Goal: Transaction & Acquisition: Subscribe to service/newsletter

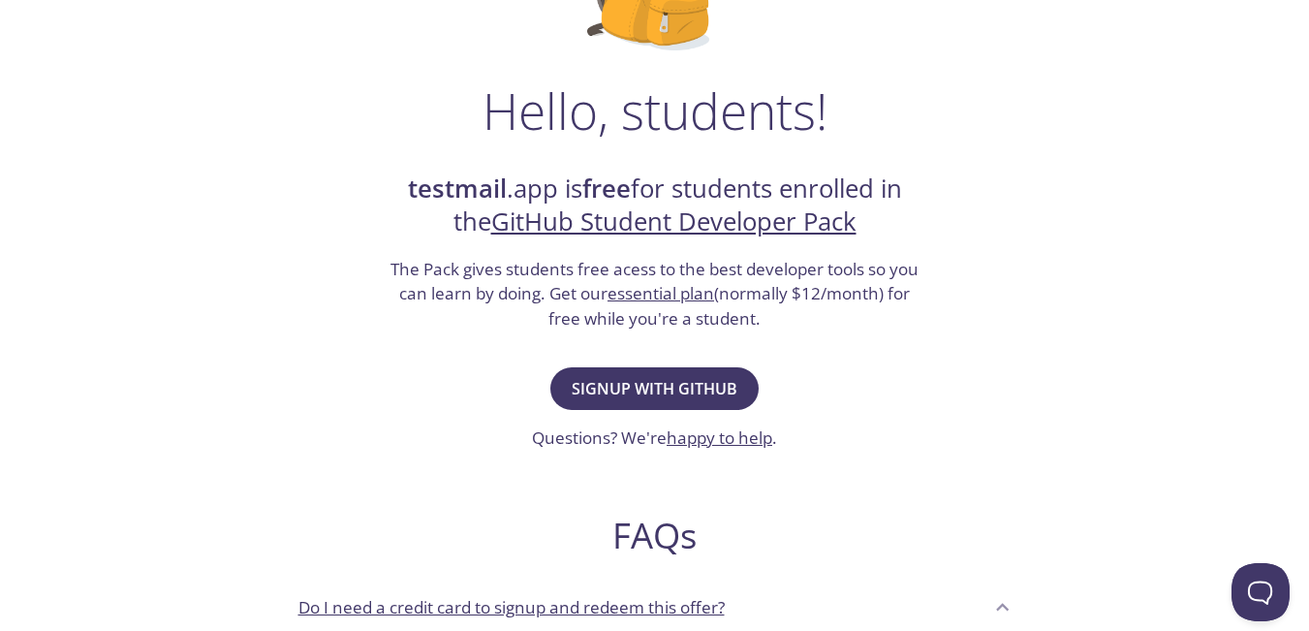
scroll to position [250, 0]
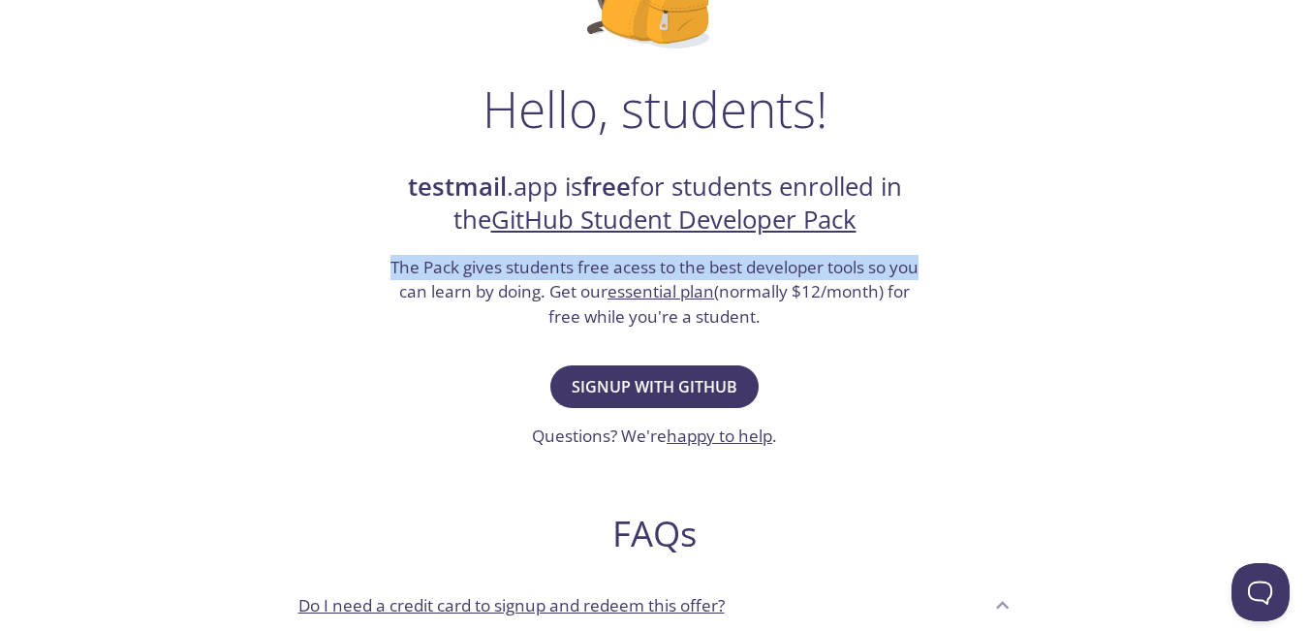
drag, startPoint x: 397, startPoint y: 269, endPoint x: 919, endPoint y: 278, distance: 522.3
click at [919, 278] on h3 "The Pack gives students free acess to the best developer tools so you can learn…" at bounding box center [655, 292] width 533 height 75
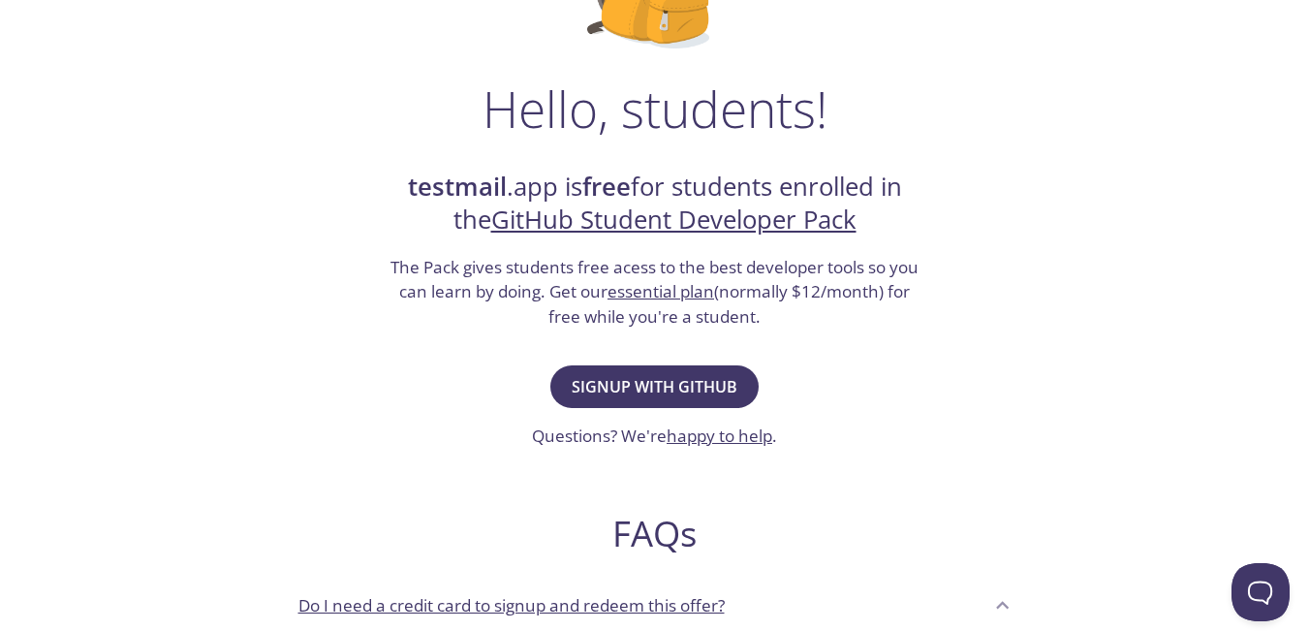
click at [499, 295] on h3 "The Pack gives students free acess to the best developer tools so you can learn…" at bounding box center [655, 292] width 533 height 75
drag, startPoint x: 409, startPoint y: 295, endPoint x: 538, endPoint y: 298, distance: 128.9
click at [529, 295] on h3 "The Pack gives students free acess to the best developer tools so you can learn…" at bounding box center [655, 292] width 533 height 75
click at [541, 298] on h3 "The Pack gives students free acess to the best developer tools so you can learn…" at bounding box center [655, 292] width 533 height 75
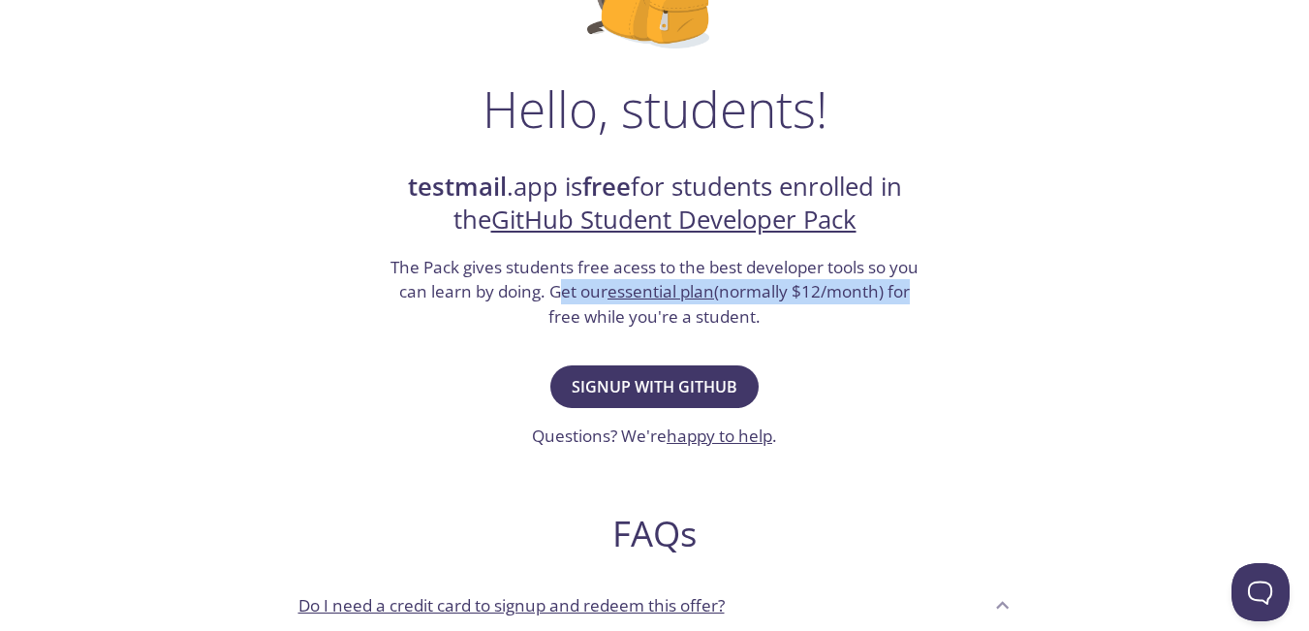
drag, startPoint x: 559, startPoint y: 296, endPoint x: 941, endPoint y: 296, distance: 381.7
click at [915, 296] on h3 "The Pack gives students free acess to the best developer tools so you can learn…" at bounding box center [655, 292] width 533 height 75
click at [941, 296] on div "Hello, students! testmail .app is free for students enrolled in the GitHub Stud…" at bounding box center [655, 453] width 946 height 1183
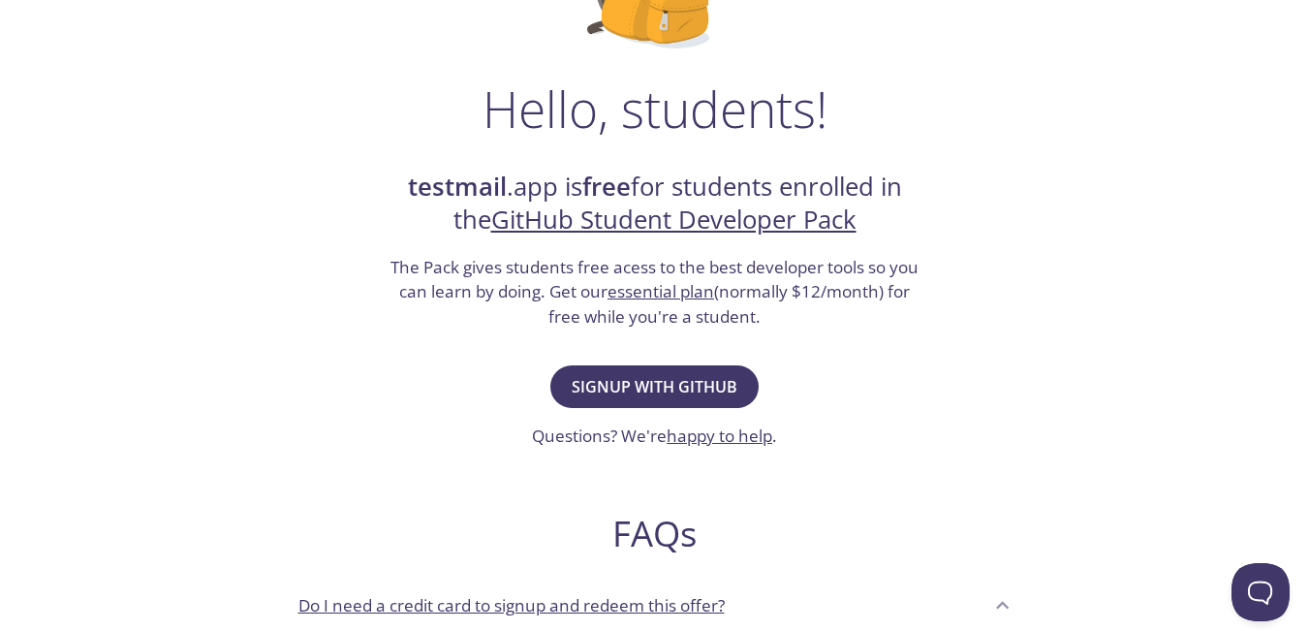
drag, startPoint x: 941, startPoint y: 296, endPoint x: 913, endPoint y: 306, distance: 30.1
click at [918, 304] on div "Hello, students! testmail .app is free for students enrolled in the GitHub Stud…" at bounding box center [655, 453] width 946 height 1183
click at [878, 319] on h3 "The Pack gives students free acess to the best developer tools so you can learn…" at bounding box center [655, 292] width 533 height 75
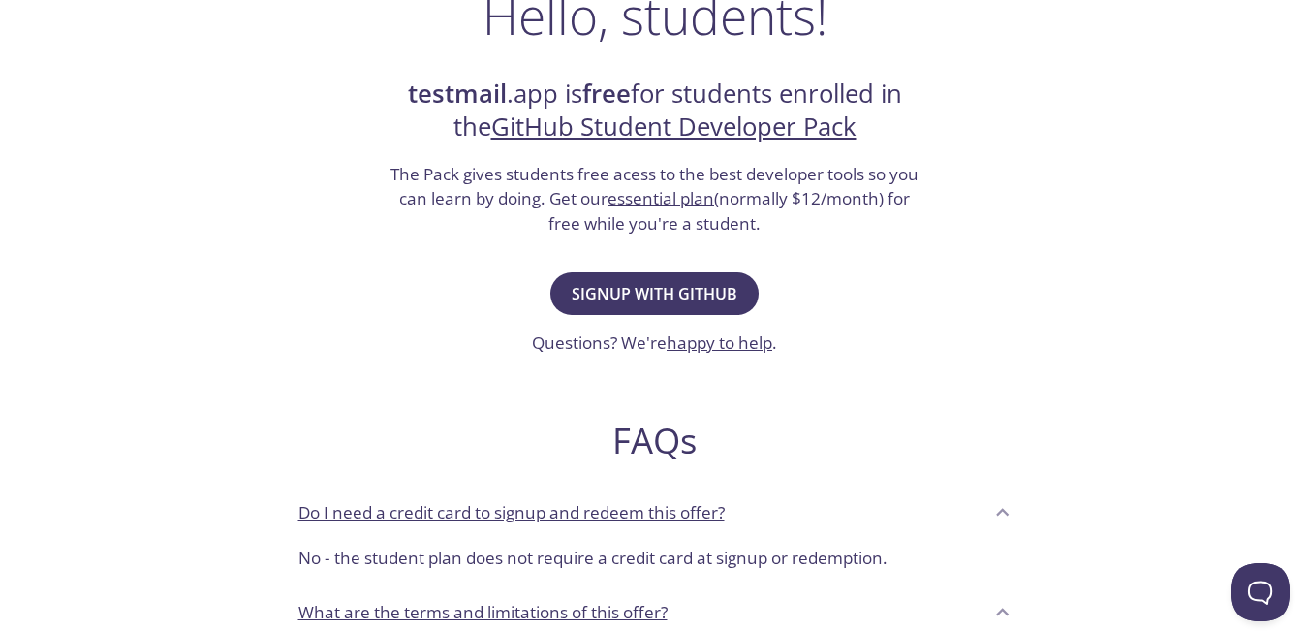
scroll to position [347, 0]
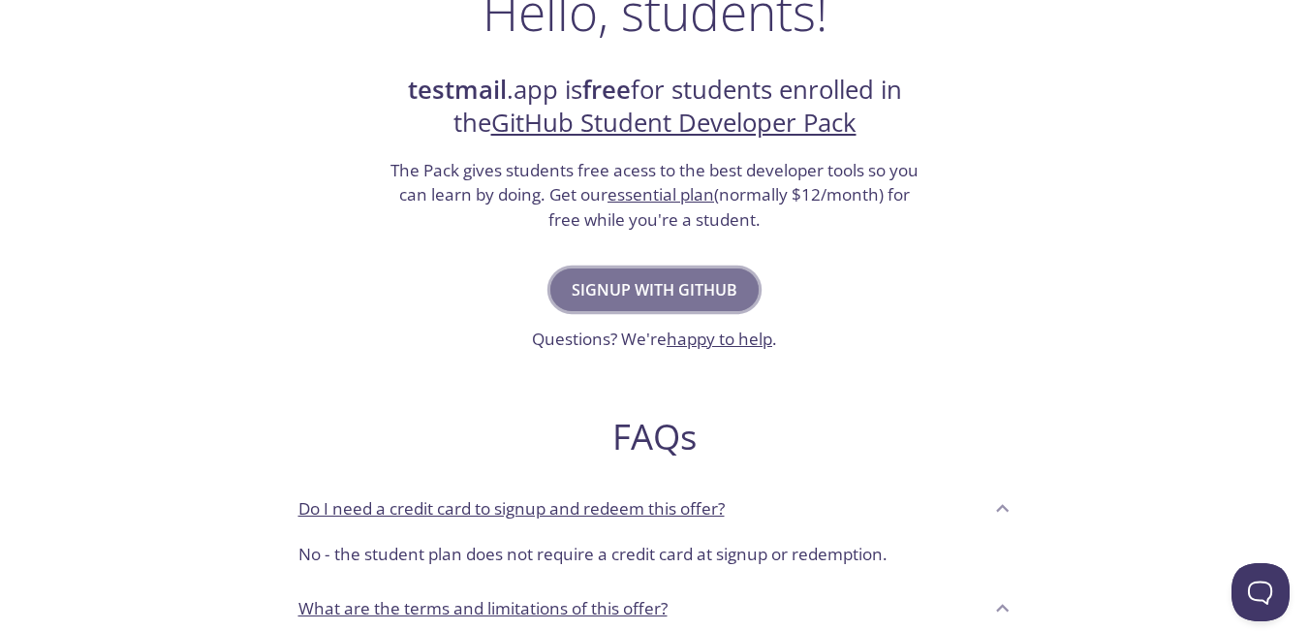
click at [605, 301] on span "Signup with GitHub" at bounding box center [655, 289] width 166 height 27
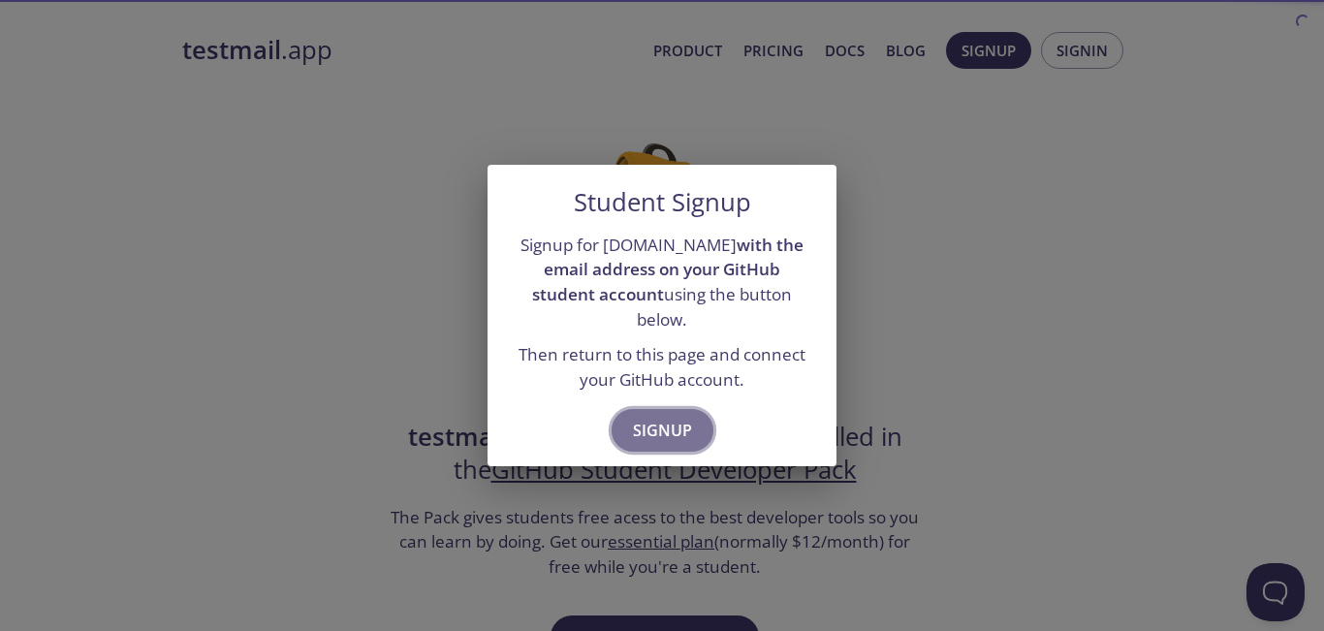
click at [666, 417] on span "Signup" at bounding box center [662, 430] width 59 height 27
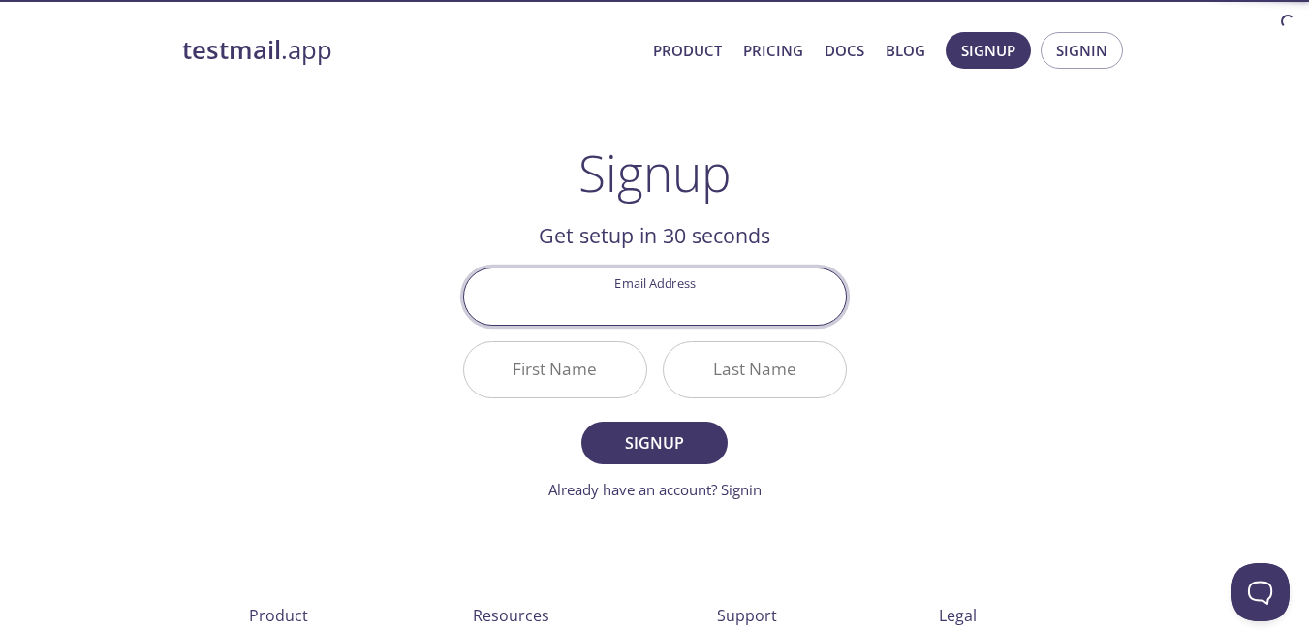
click at [646, 291] on input "Email Address" at bounding box center [655, 295] width 382 height 55
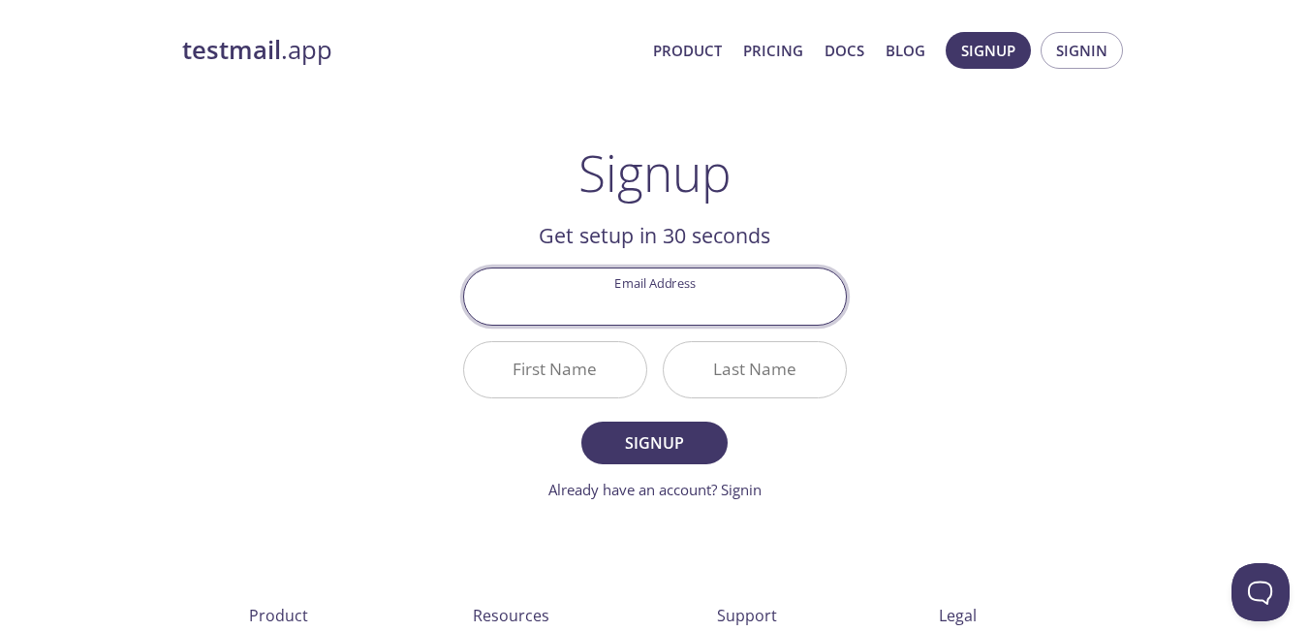
type input "[EMAIL_ADDRESS][DOMAIN_NAME]"
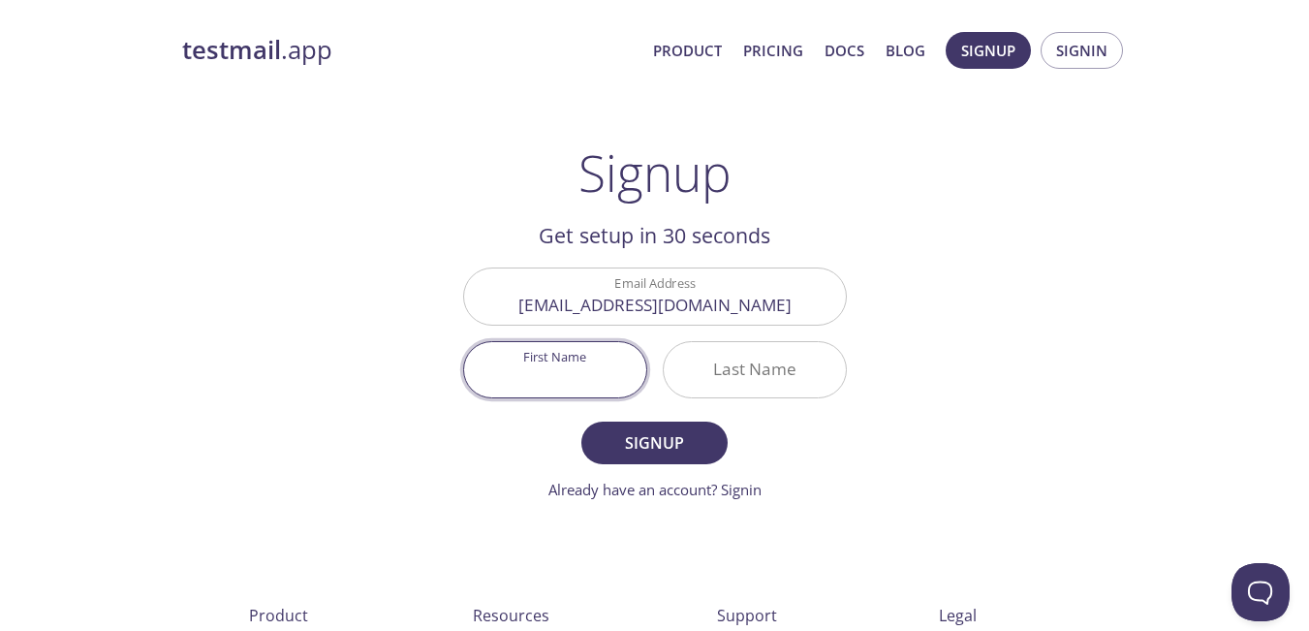
click at [588, 367] on input "First Name" at bounding box center [555, 369] width 182 height 55
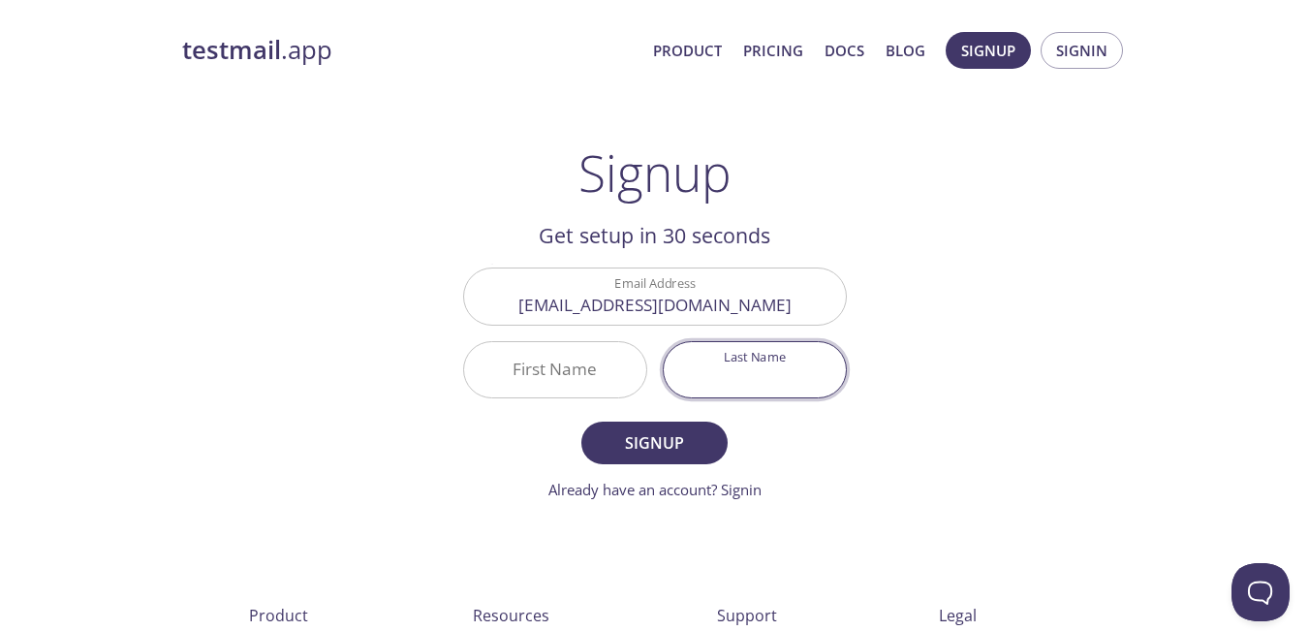
click at [720, 379] on input "Last Name" at bounding box center [755, 369] width 182 height 55
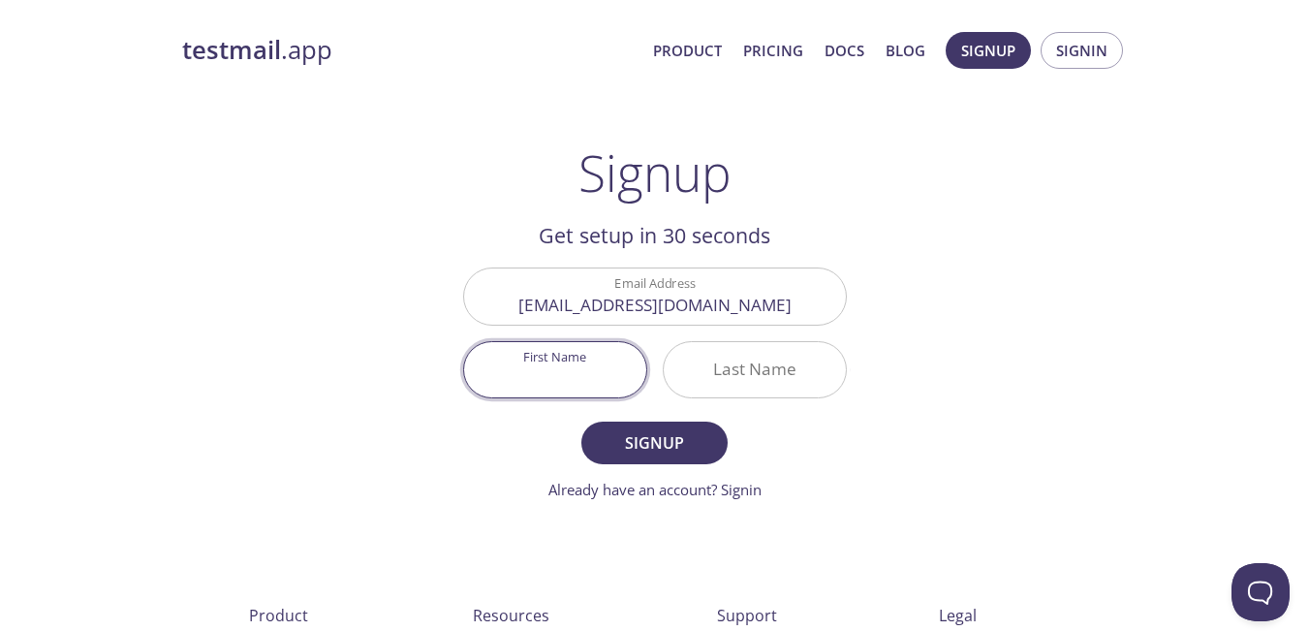
click at [588, 375] on input "First Name" at bounding box center [555, 369] width 182 height 55
type input ","
type input "<"
type input "Marouful"
click at [772, 368] on input "Last Name" at bounding box center [755, 369] width 182 height 55
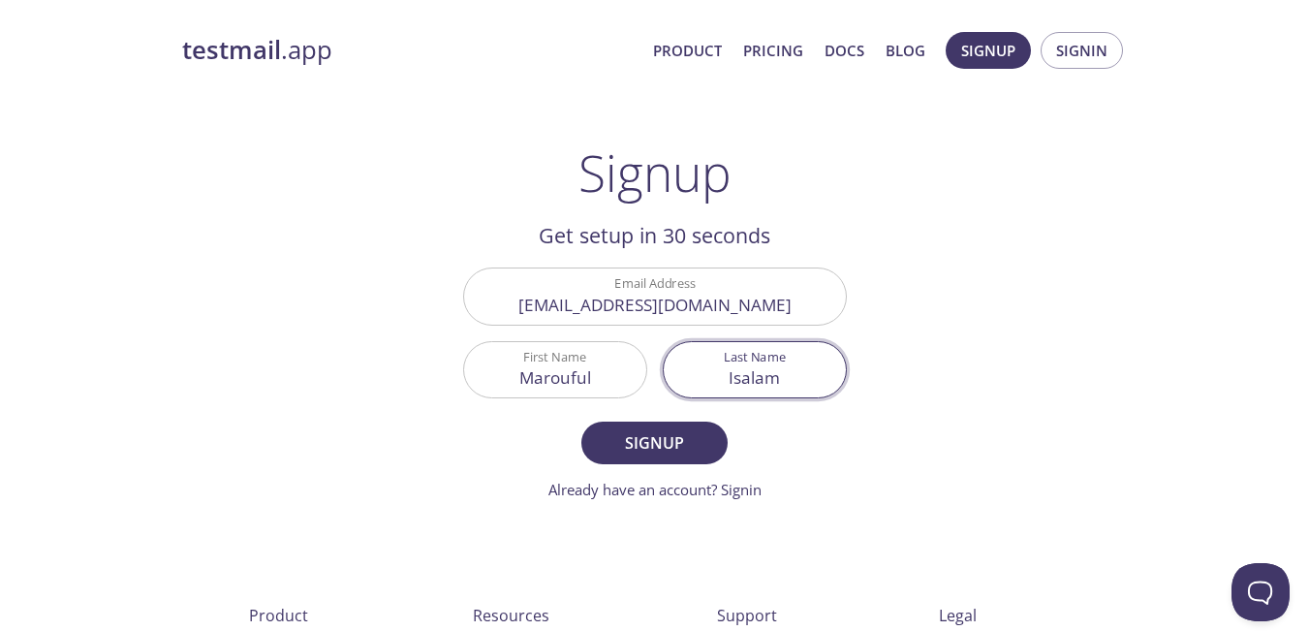
type input "Isalam"
click at [665, 472] on form "Email Address zishanahmed344@gmail.com First Name Marouful Last Name Isalam Sig…" at bounding box center [655, 383] width 384 height 233
click at [665, 456] on span "Signup" at bounding box center [654, 442] width 103 height 27
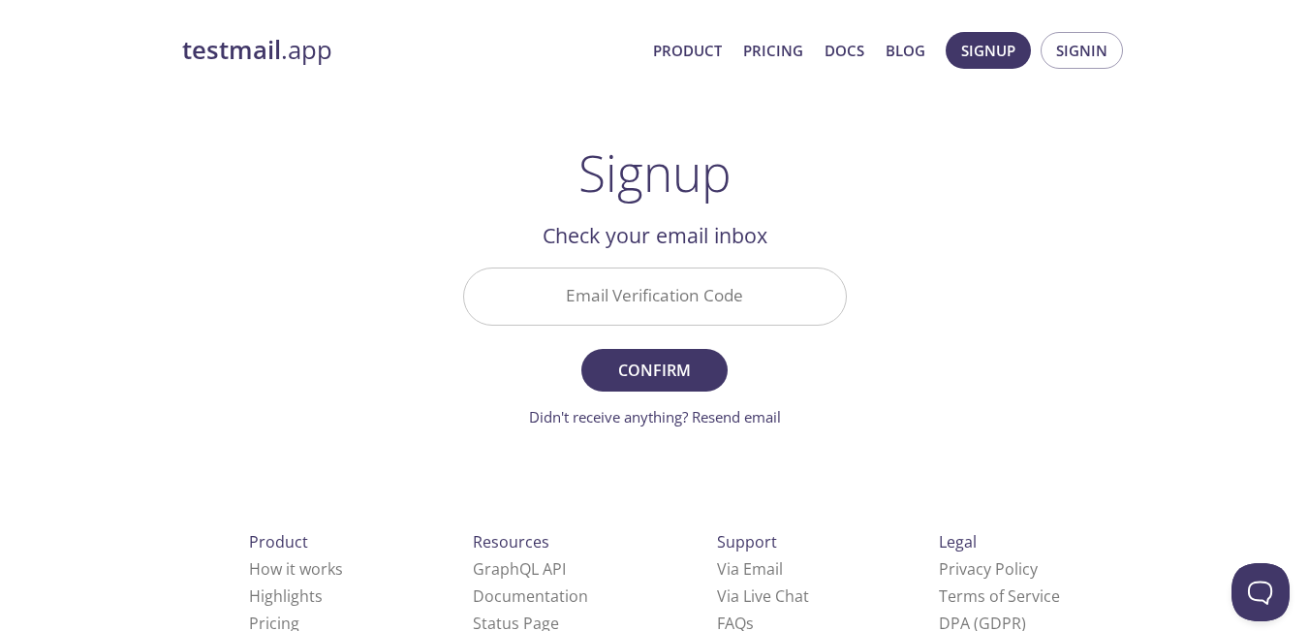
click at [707, 278] on input "Email Verification Code" at bounding box center [655, 295] width 382 height 55
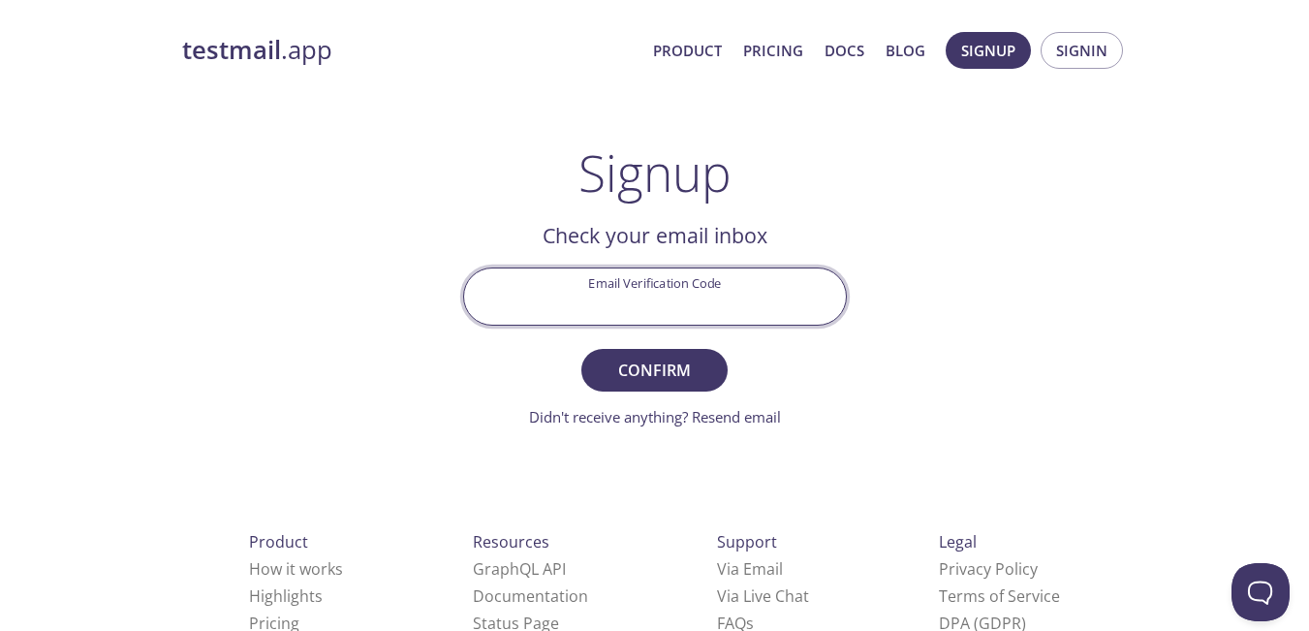
paste input "NWW4CU4"
type input "NWW4CU4"
click at [637, 355] on button "Confirm" at bounding box center [653, 370] width 145 height 43
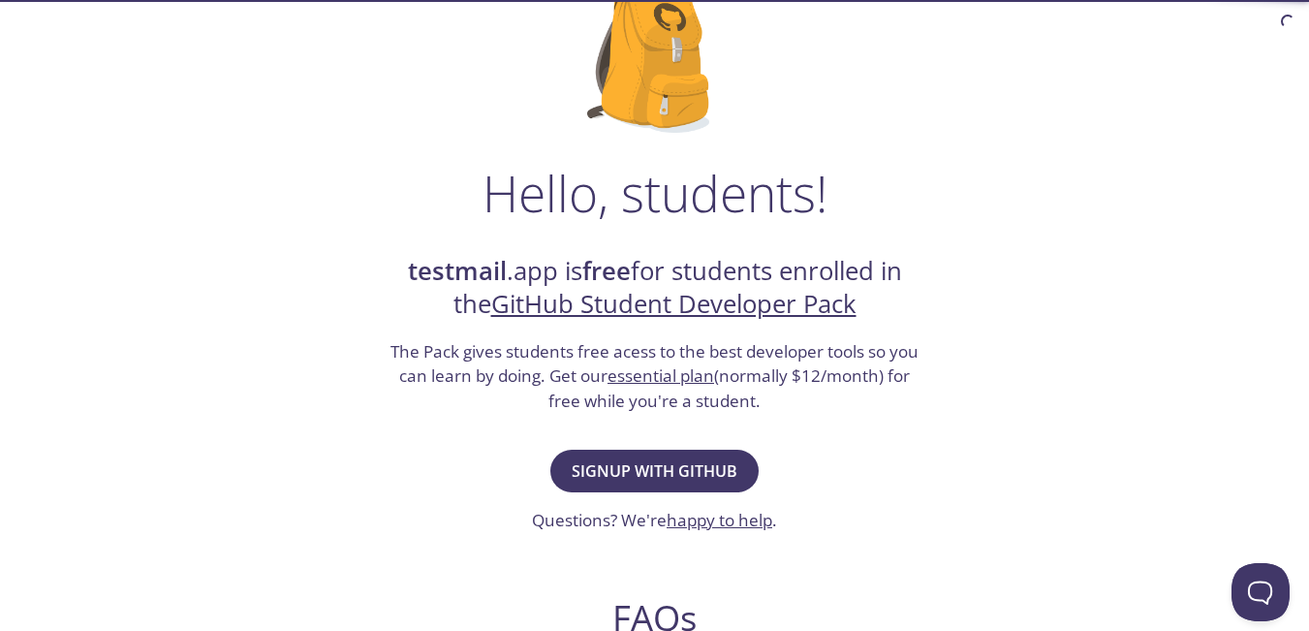
scroll to position [194, 0]
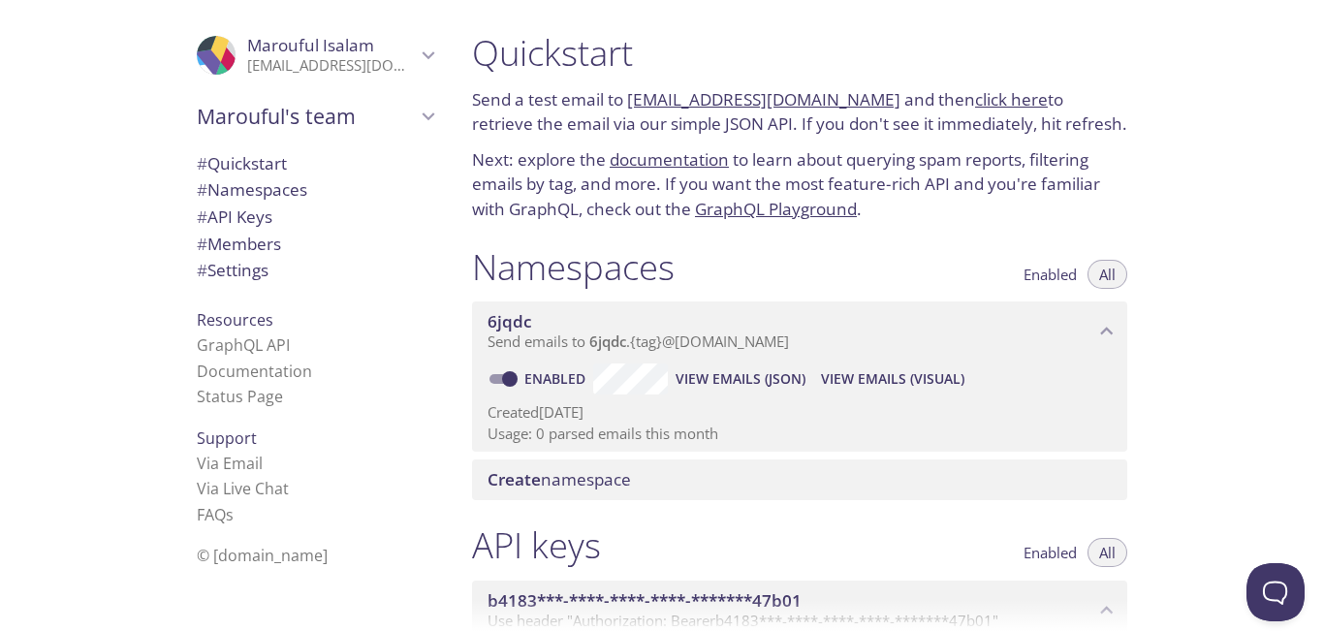
click at [281, 157] on span "# Quickstart" at bounding box center [315, 163] width 236 height 25
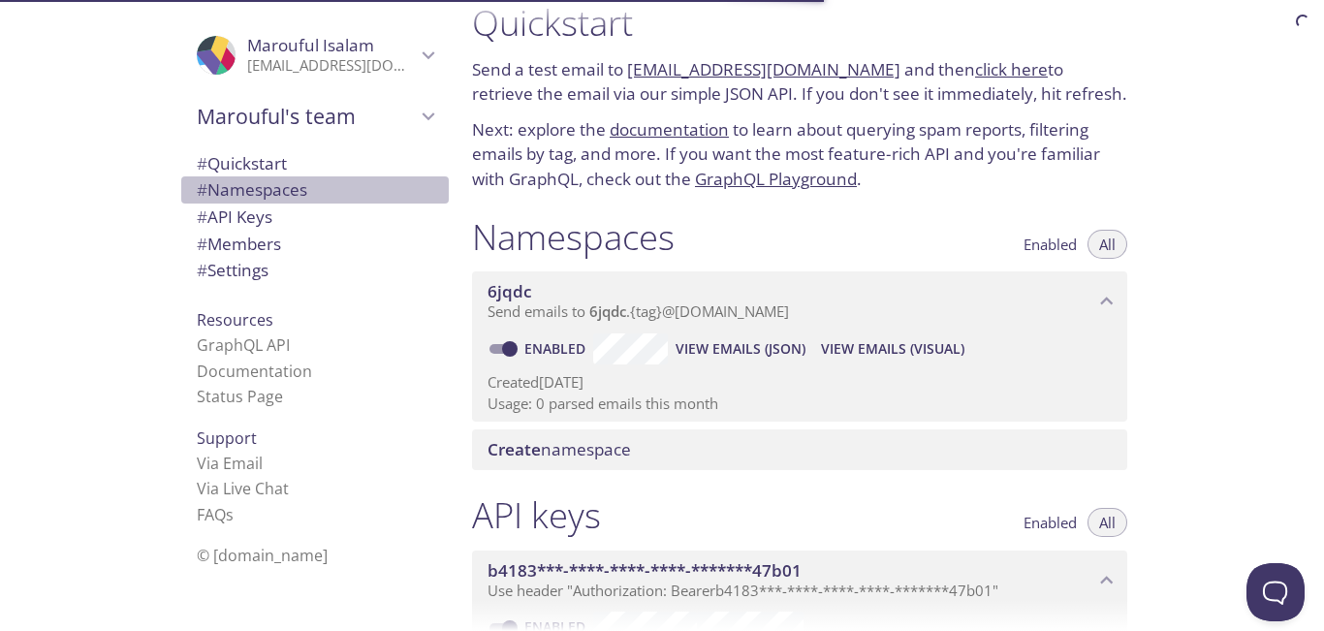
click at [266, 184] on span "# Namespaces" at bounding box center [252, 189] width 110 height 22
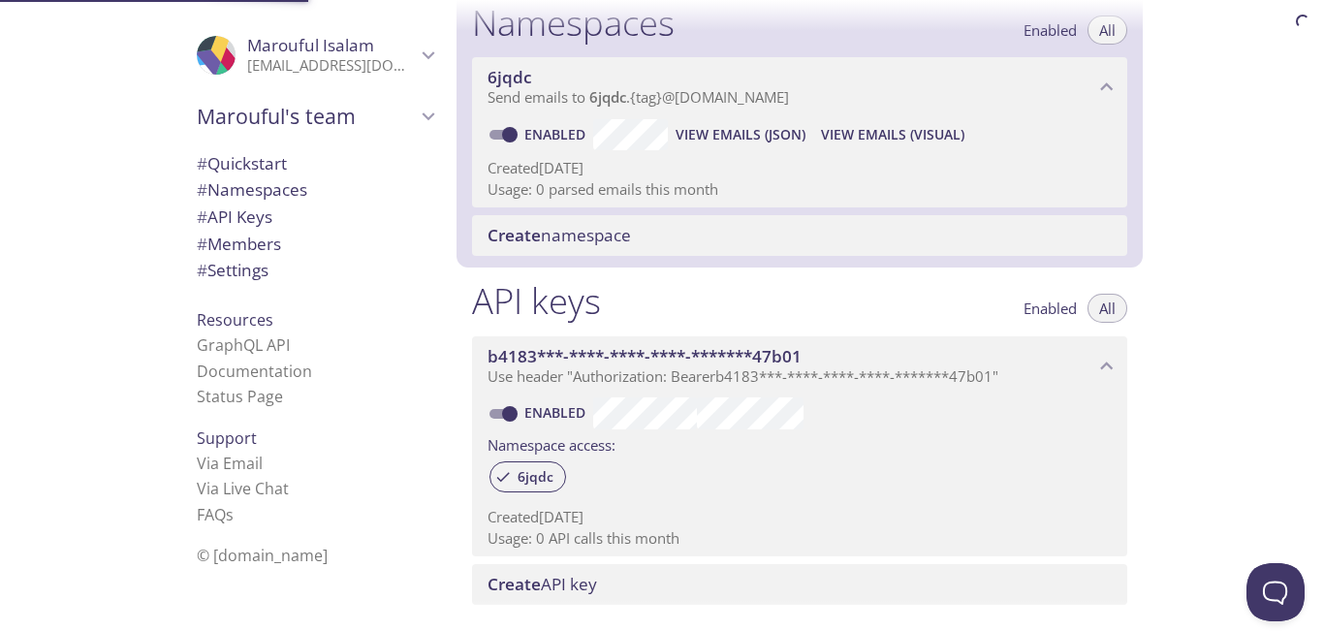
scroll to position [245, 0]
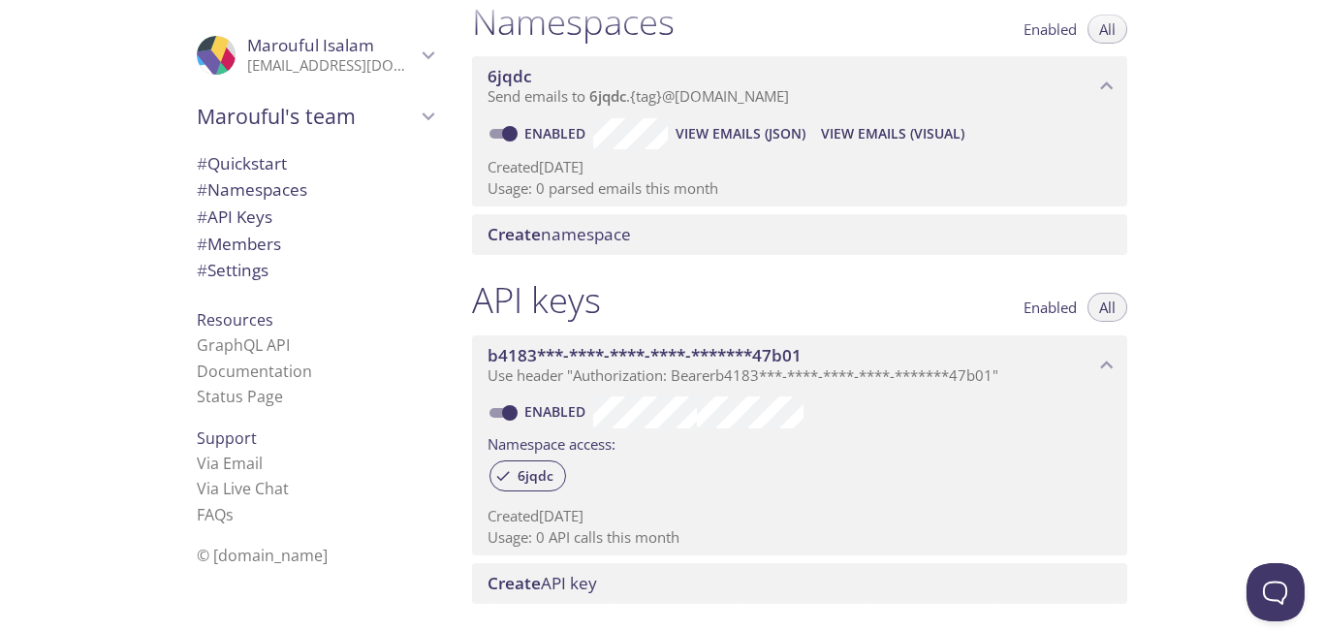
click at [387, 68] on p "[EMAIL_ADDRESS][DOMAIN_NAME]" at bounding box center [331, 65] width 169 height 19
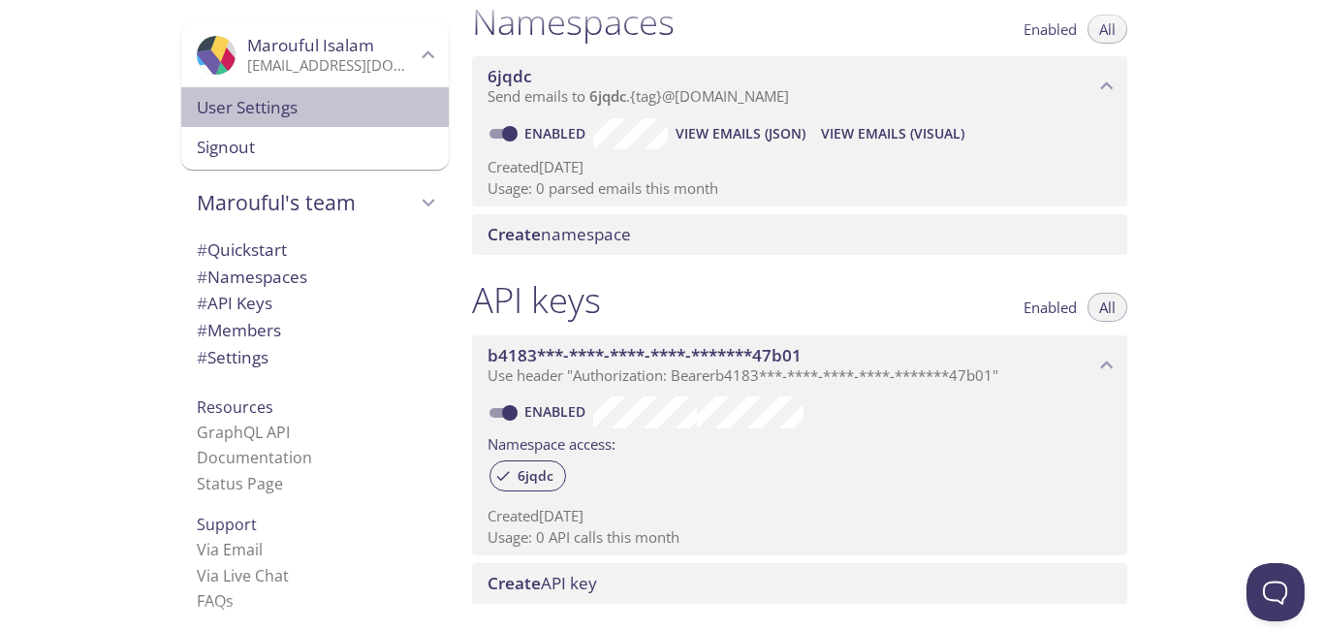
click at [318, 106] on span "User Settings" at bounding box center [315, 107] width 236 height 25
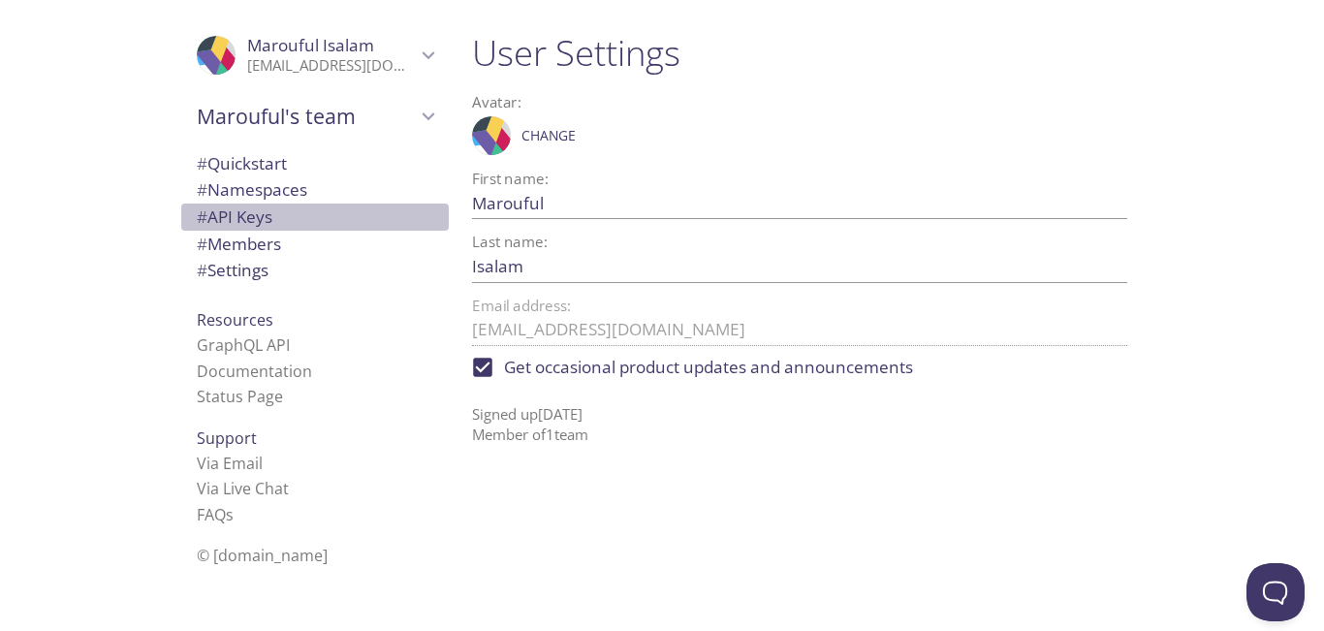
click at [273, 229] on span "# API Keys" at bounding box center [315, 216] width 236 height 25
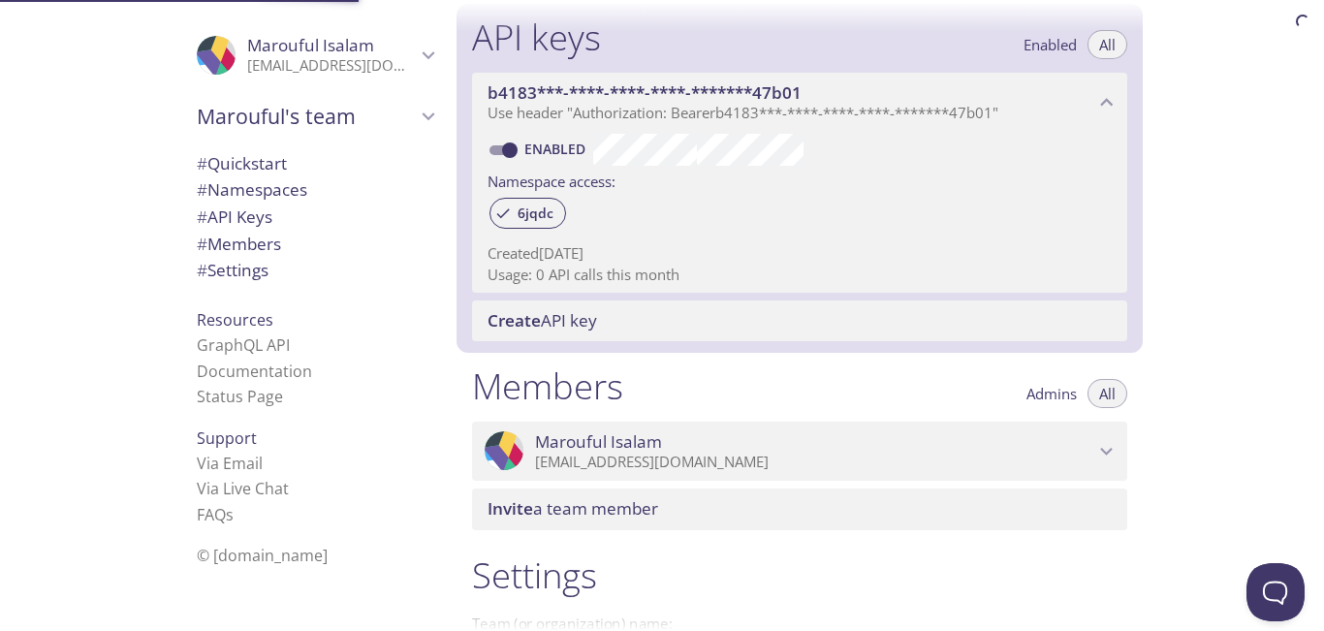
scroll to position [523, 0]
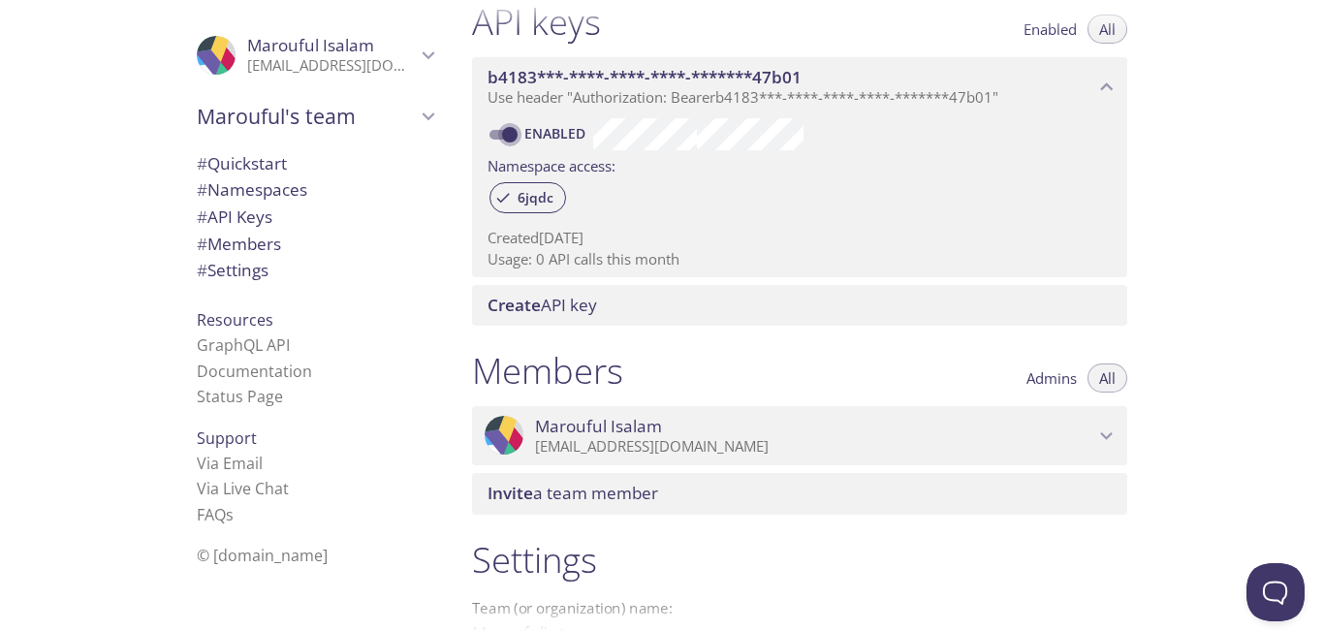
click at [512, 135] on input "Enabled" at bounding box center [510, 134] width 70 height 23
click at [493, 136] on span at bounding box center [502, 134] width 39 height 23
click at [493, 136] on input "Disabled" at bounding box center [494, 134] width 70 height 23
checkbox input "true"
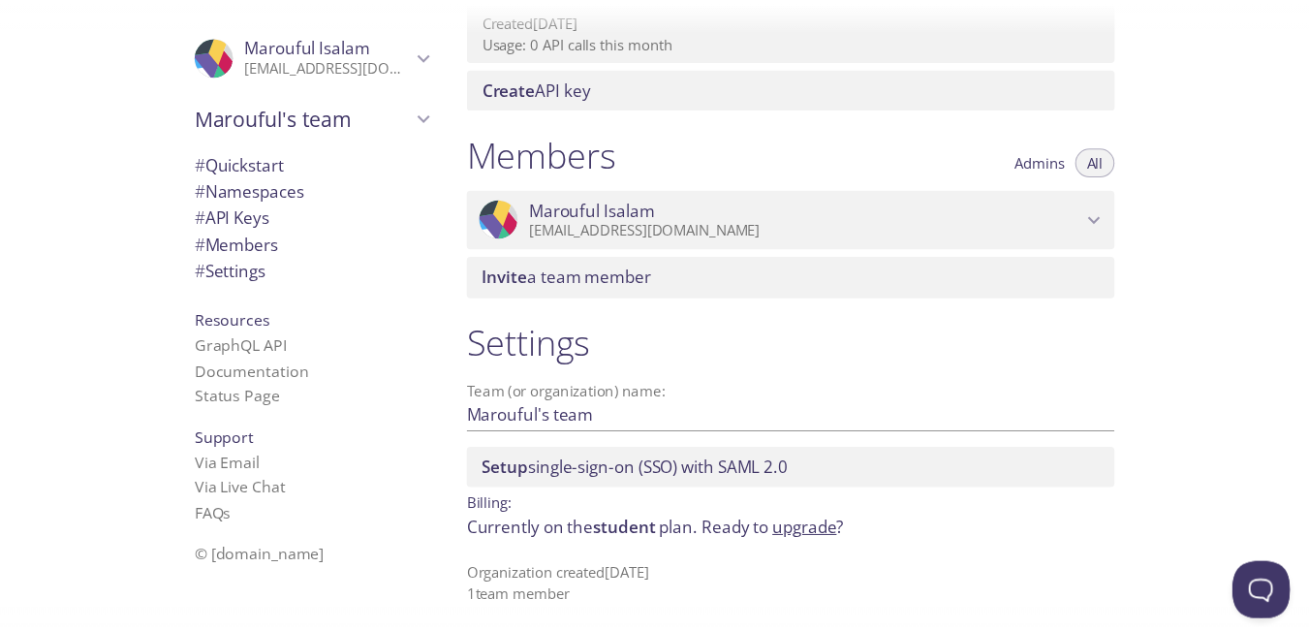
scroll to position [747, 0]
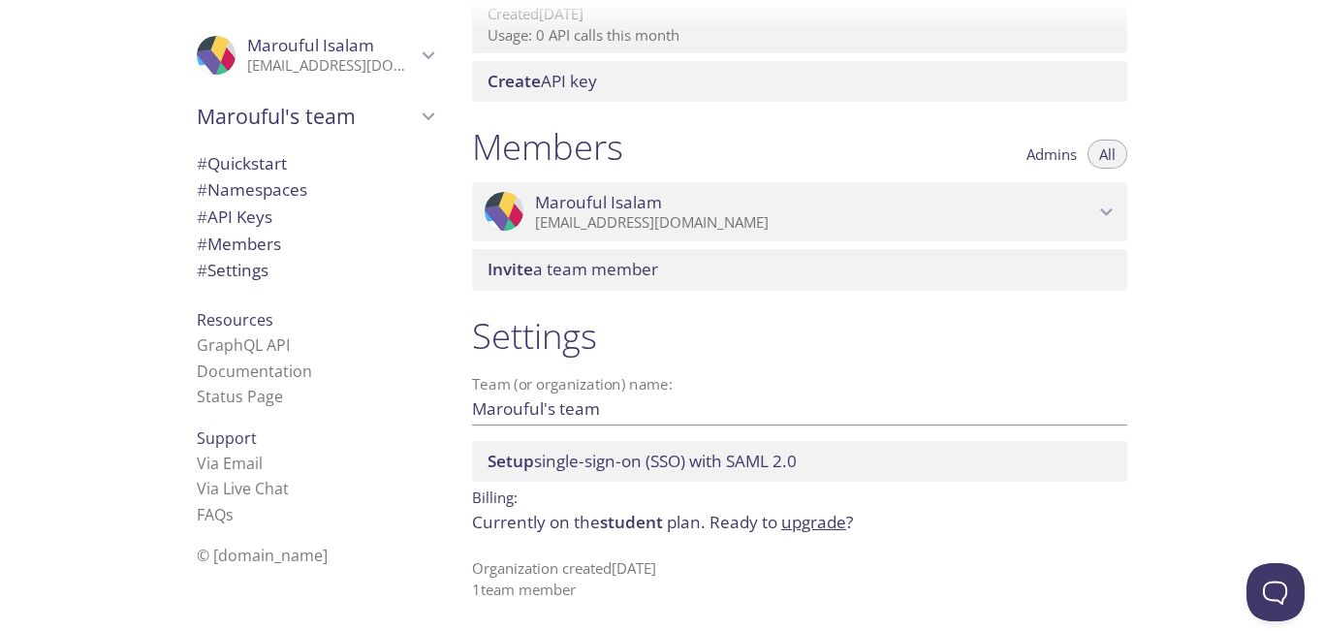
click at [821, 531] on link "upgrade" at bounding box center [813, 522] width 65 height 22
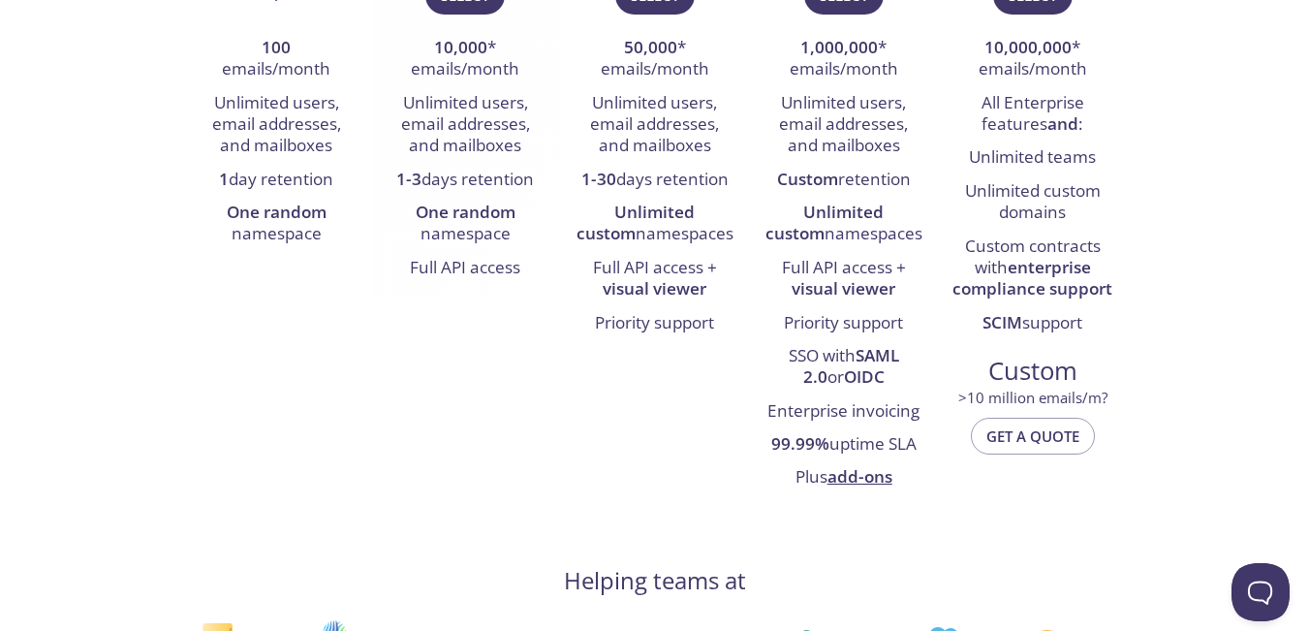
scroll to position [484, 0]
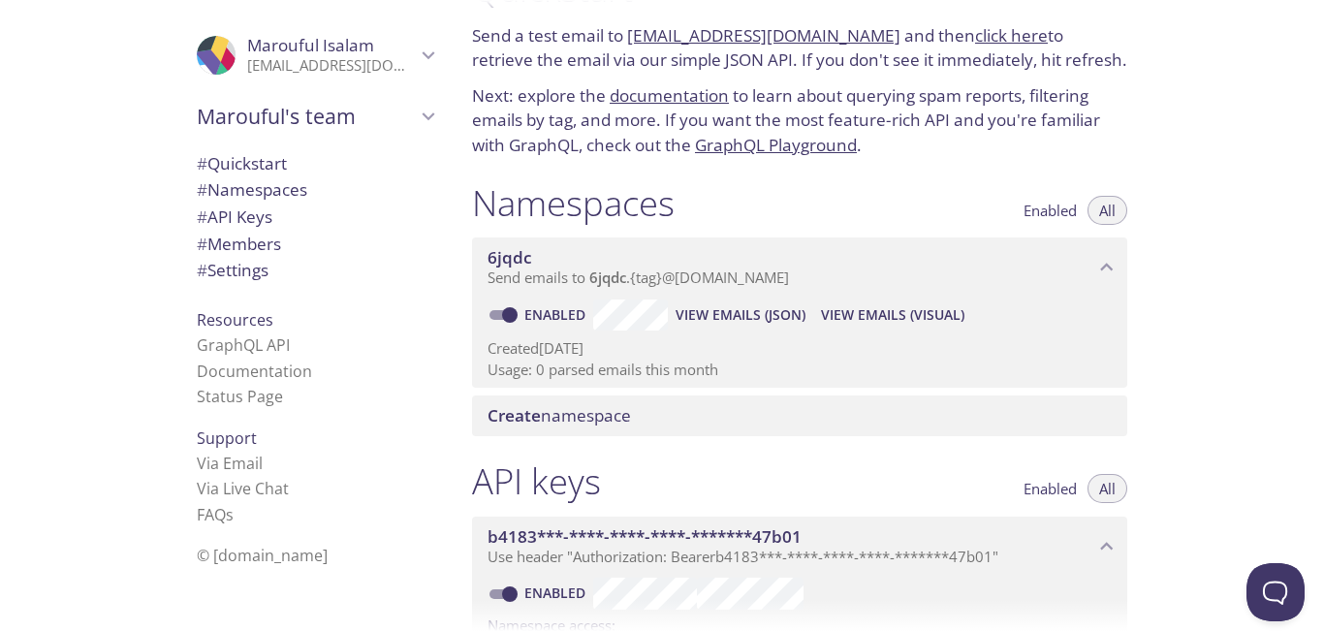
scroll to position [97, 0]
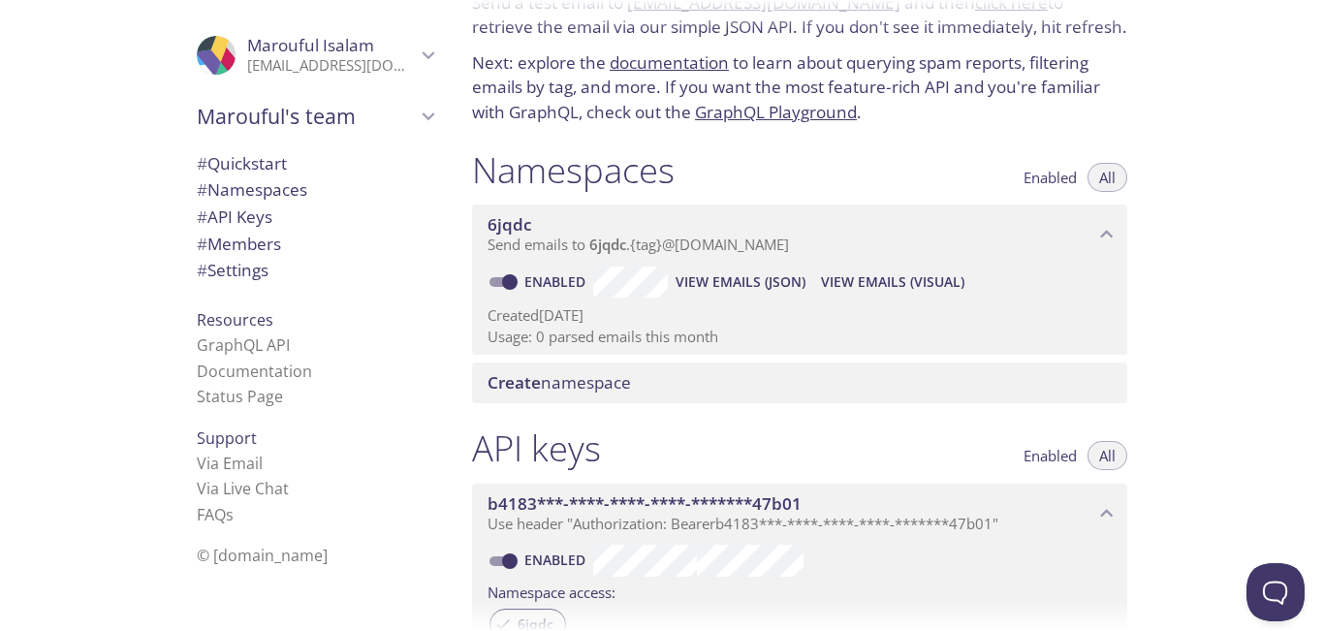
drag, startPoint x: 242, startPoint y: 0, endPoint x: 79, endPoint y: 67, distance: 176.0
click at [79, 67] on div ".cls-1 { fill: #6d5ca8; } .cls-2 { fill: #3fc191; } .cls-3 { fill: #3b4752; } .…" at bounding box center [228, 315] width 456 height 631
drag, startPoint x: 185, startPoint y: 0, endPoint x: 1225, endPoint y: 47, distance: 1040.7
click at [1225, 47] on div "Quickstart Send a test email to [EMAIL_ADDRESS][DOMAIN_NAME] and then click her…" at bounding box center [889, 315] width 867 height 631
